Goal: Transaction & Acquisition: Subscribe to service/newsletter

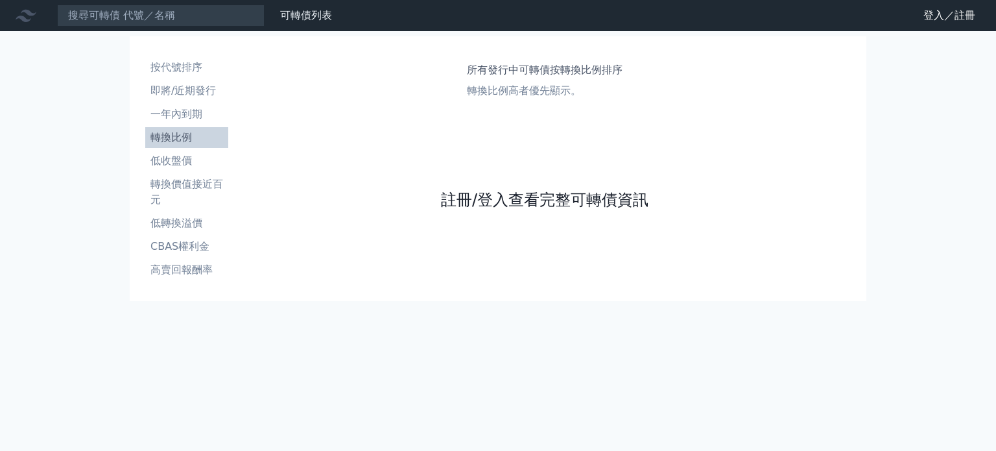
click at [560, 202] on link "註冊/登入查看完整可轉債資訊" at bounding box center [545, 199] width 208 height 21
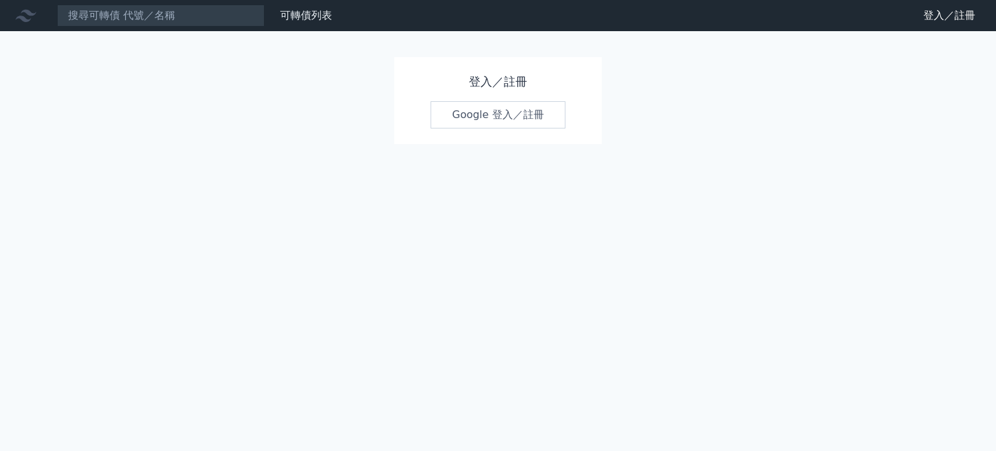
click at [503, 115] on link "Google 登入／註冊" at bounding box center [498, 114] width 135 height 27
